Goal: Answer question/provide support

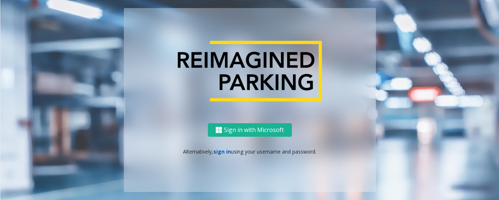
click at [218, 154] on link "sign in" at bounding box center [222, 151] width 18 height 7
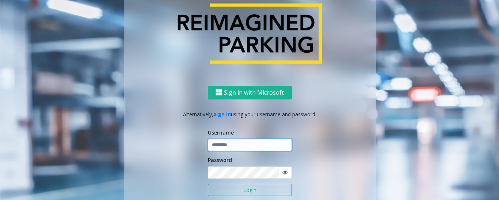
type input "*********"
click at [232, 188] on button "Login" at bounding box center [250, 190] width 84 height 12
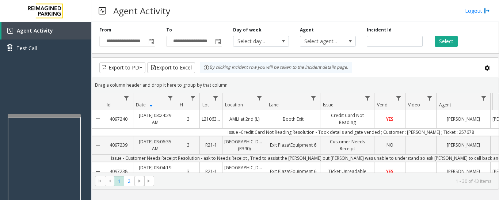
click at [68, 115] on div at bounding box center [44, 115] width 73 height 3
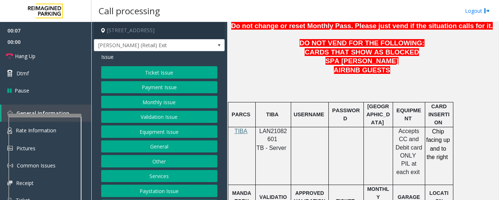
scroll to position [402, 0]
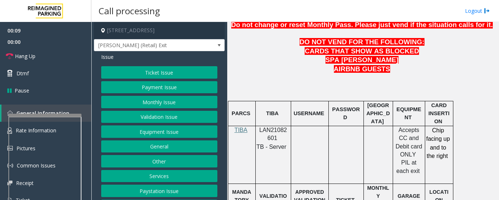
click at [278, 127] on span "LAN21082601" at bounding box center [274, 134] width 28 height 14
copy p "LAN21082601"
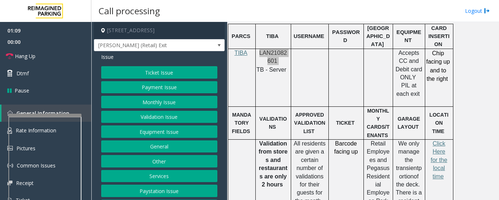
scroll to position [548, 0]
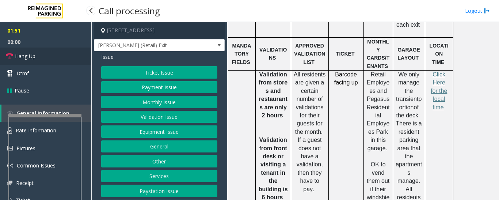
click at [29, 61] on link "Hang Up" at bounding box center [45, 56] width 91 height 17
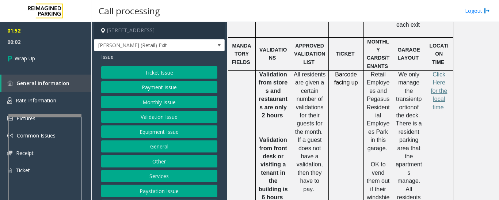
click at [142, 136] on button "Equipment Issue" at bounding box center [159, 131] width 116 height 12
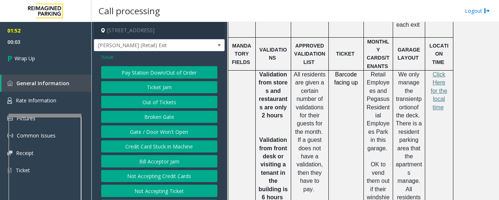
click at [110, 61] on span "Issue" at bounding box center [107, 57] width 12 height 8
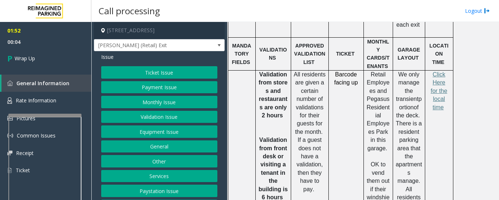
click at [154, 94] on button "Payment Issue" at bounding box center [159, 87] width 116 height 12
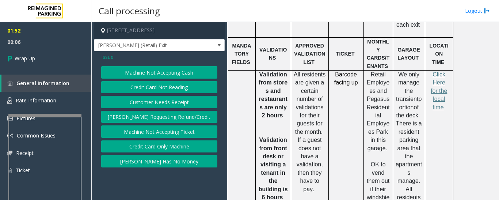
click at [150, 143] on button "Credit Card Only Machine" at bounding box center [159, 146] width 116 height 12
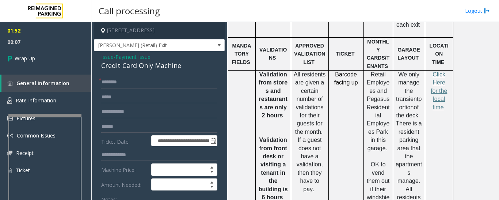
click at [144, 71] on div "Credit Card Only Machine" at bounding box center [159, 66] width 116 height 10
copy div "Credit Card Only Machine"
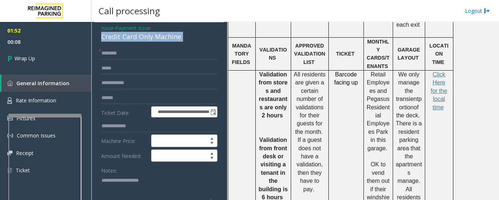
scroll to position [73, 0]
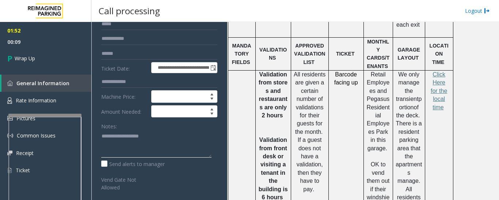
click at [139, 156] on textarea at bounding box center [156, 143] width 110 height 27
paste textarea "**********"
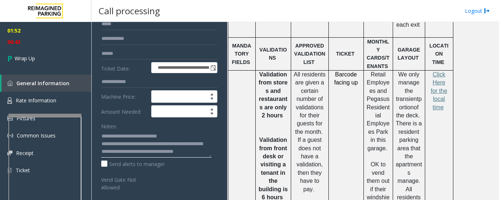
scroll to position [5, 0]
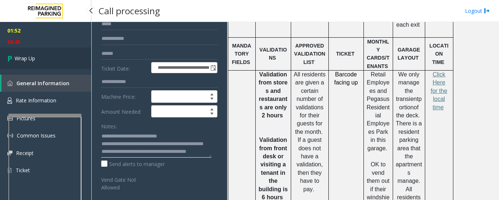
type textarea "**********"
click at [19, 56] on span "Wrap Up" at bounding box center [25, 58] width 20 height 8
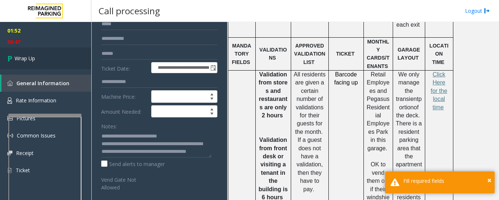
scroll to position [0, 0]
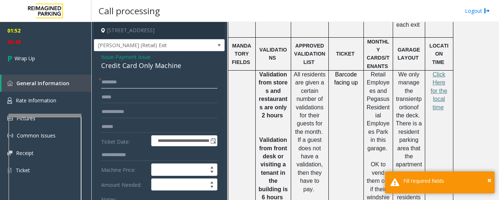
click at [132, 88] on input "text" at bounding box center [159, 82] width 116 height 12
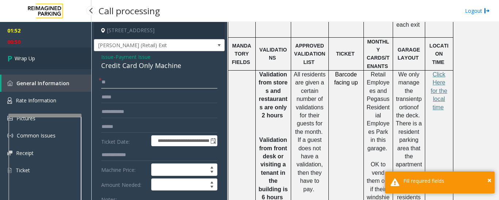
type input "**"
click at [80, 57] on link "Wrap Up" at bounding box center [45, 59] width 91 height 22
